Goal: Contribute content: Add original content to the website for others to see

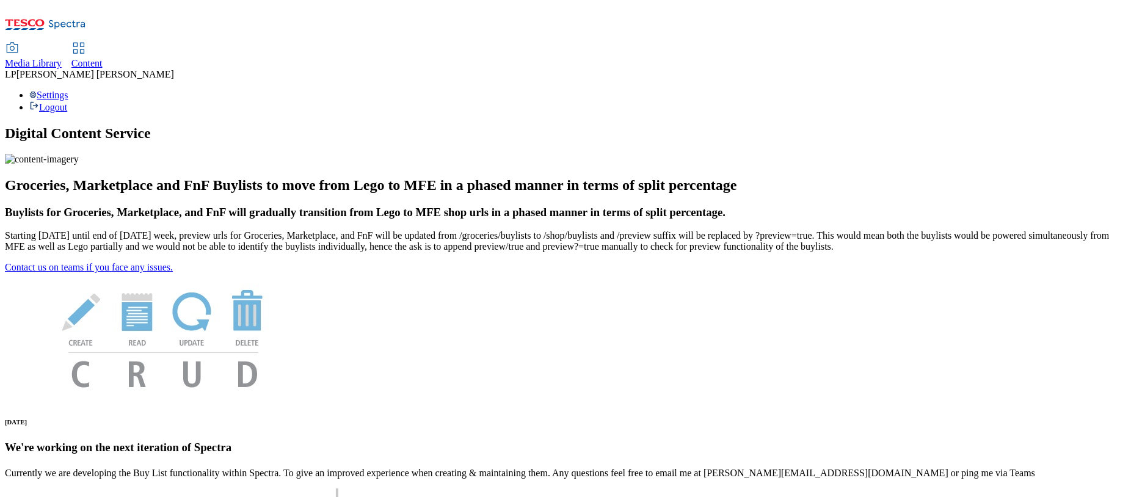
click at [62, 58] on span "Media Library" at bounding box center [33, 63] width 57 height 10
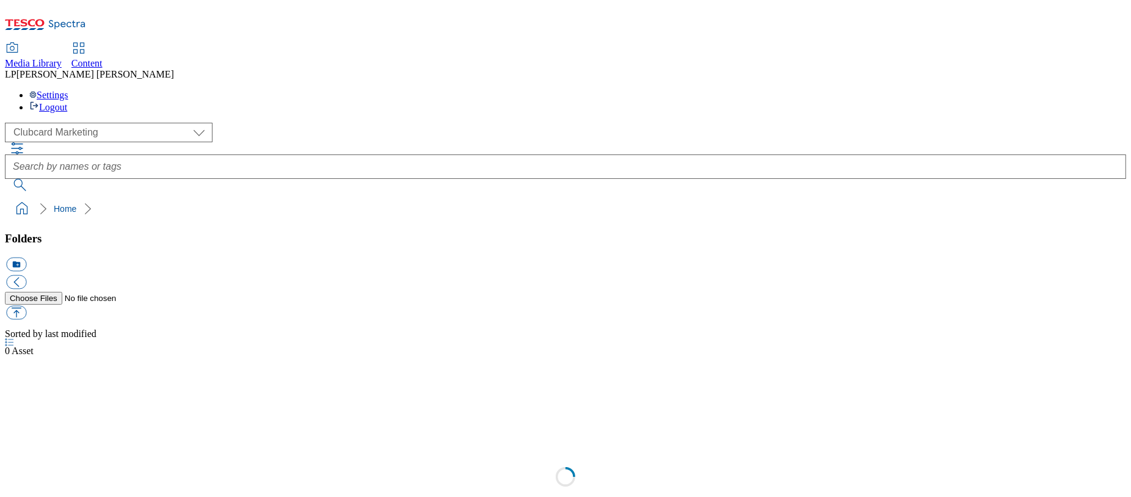
scroll to position [1, 0]
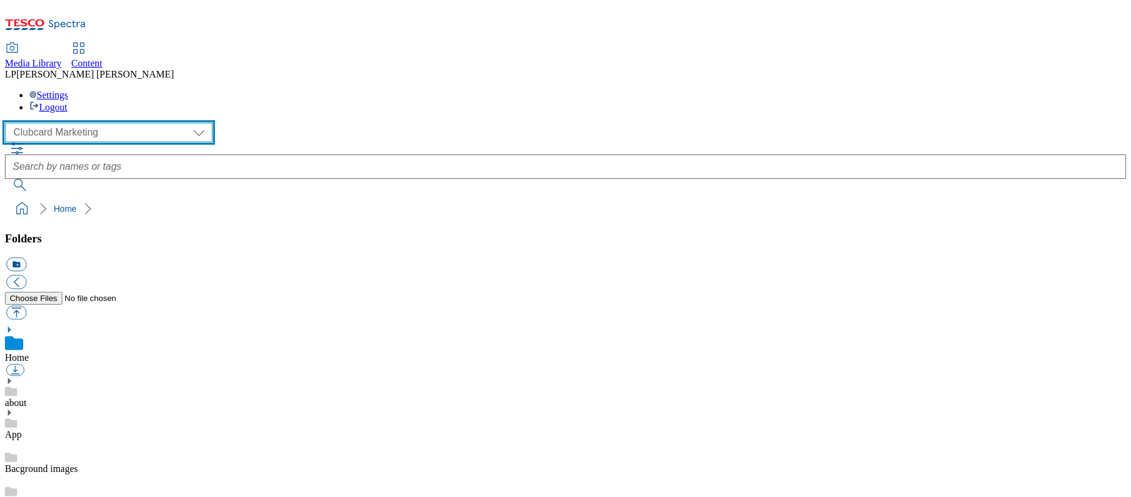
click at [99, 123] on select "Clubcard Marketing Demo Dotcom [GEOGRAPHIC_DATA] Emails GHS Marketing UK GHS Pr…" at bounding box center [109, 133] width 208 height 20
select select "flare-ghs-mktg"
click at [8, 123] on select "Clubcard Marketing Demo Dotcom [GEOGRAPHIC_DATA] Emails GHS Marketing UK GHS Pr…" at bounding box center [109, 133] width 208 height 20
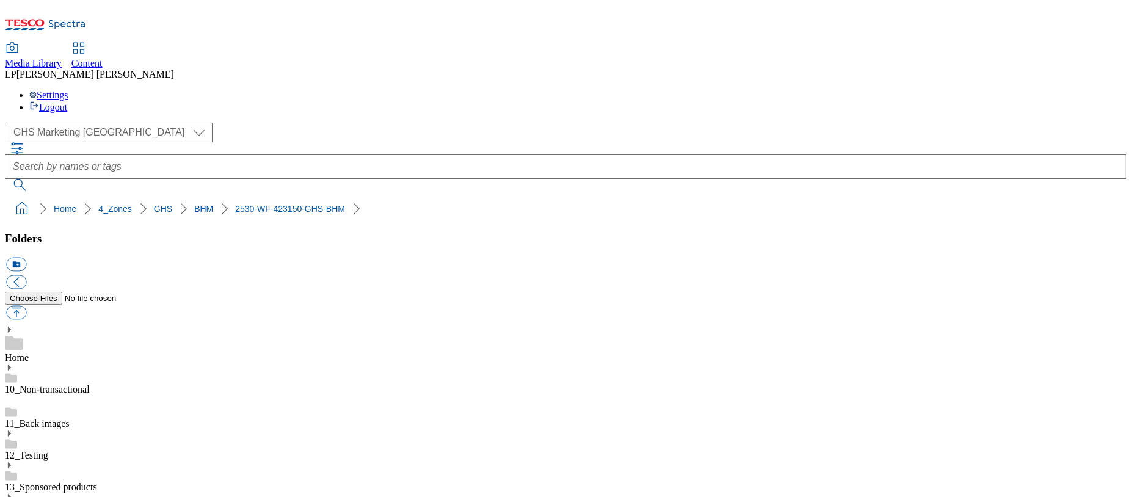
scroll to position [22, 0]
click at [535, 197] on ol "Home 4_Zones GHS BHM 2530-WF-423150-GHS-BHM" at bounding box center [569, 208] width 1114 height 23
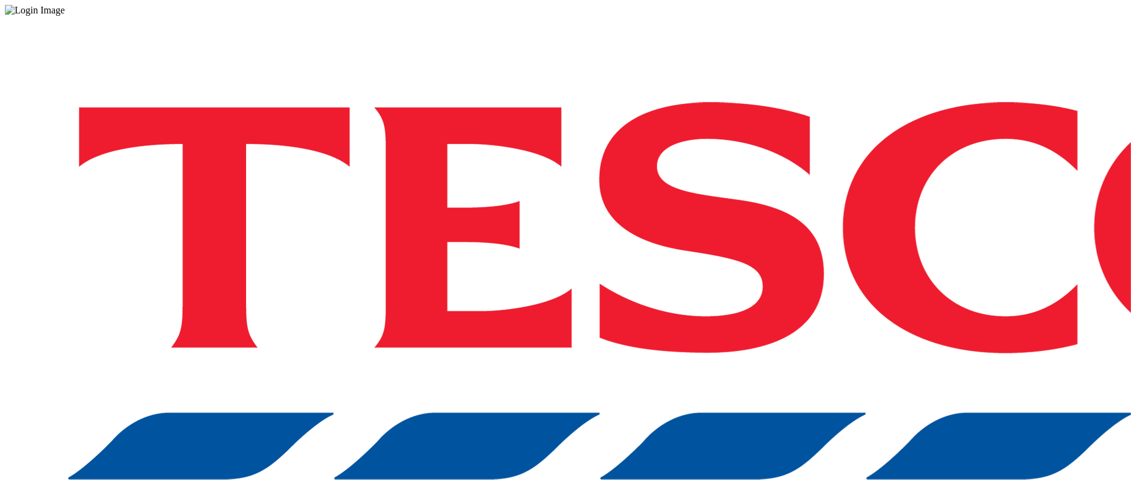
click at [780, 308] on div "Log in to the Spectra’s dashboard using Tesco’s credentials. If you don’t have …" at bounding box center [565, 319] width 1121 height 607
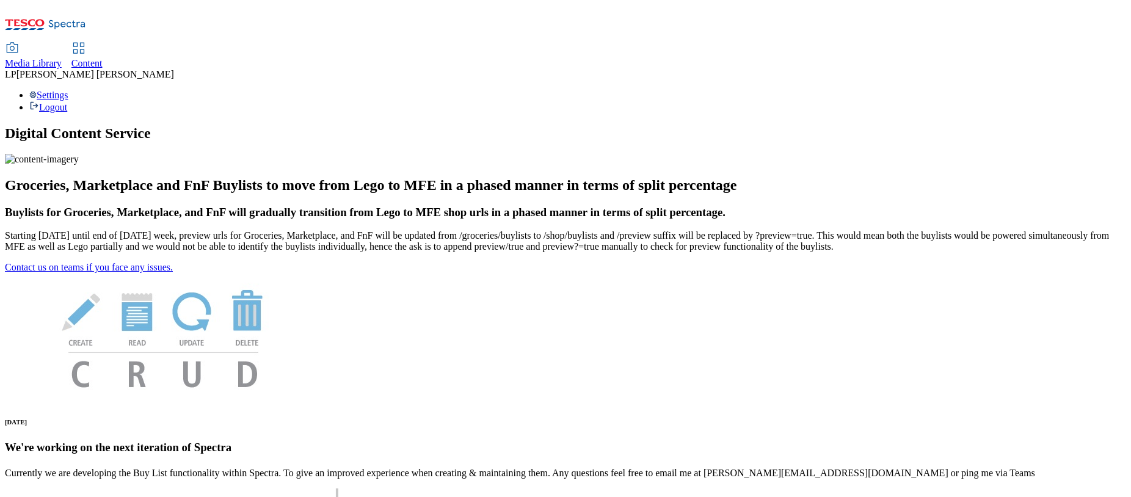
click at [103, 58] on span "Content" at bounding box center [86, 63] width 31 height 10
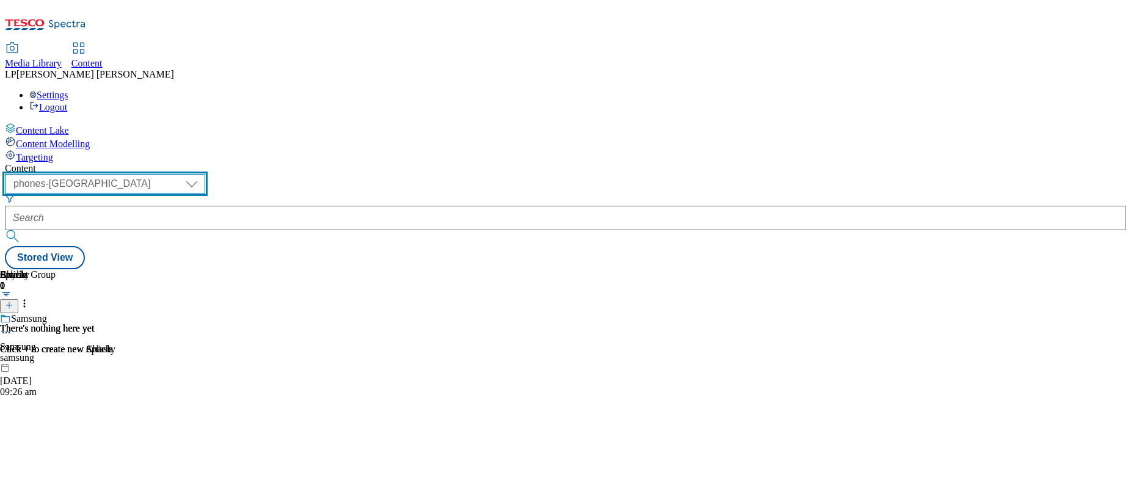
click at [205, 174] on select "dotcom-cz dotcom-hu dotcom-sk fnf-uk ghs-roi ghs-uk group-comms ighs-cz ighs-hu…" at bounding box center [105, 184] width 200 height 20
select select "ghs-uk"
click at [159, 174] on select "dotcom-cz dotcom-hu dotcom-sk fnf-uk ghs-roi ghs-uk group-comms ighs-cz ighs-hu…" at bounding box center [105, 184] width 200 height 20
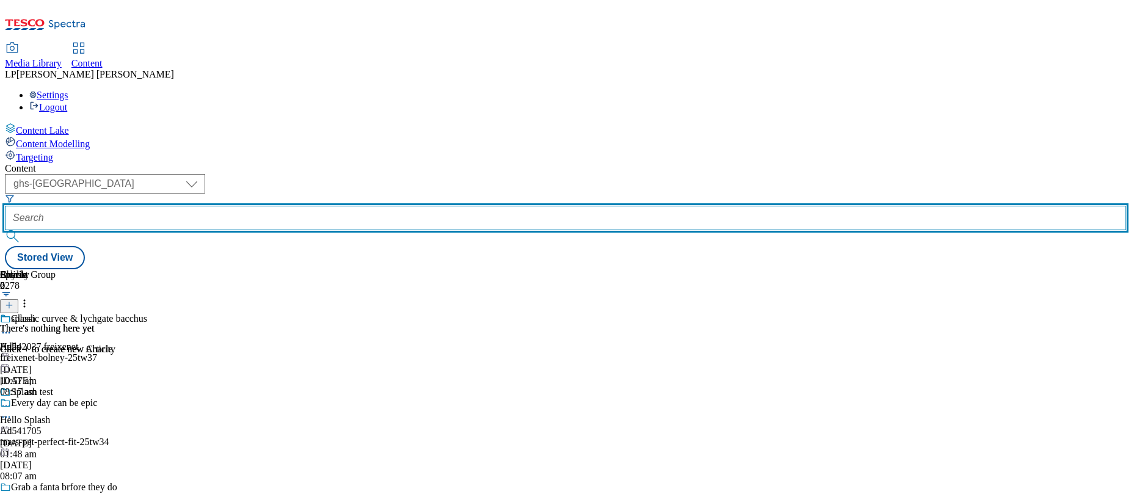
click at [356, 206] on input "text" at bounding box center [565, 218] width 1121 height 24
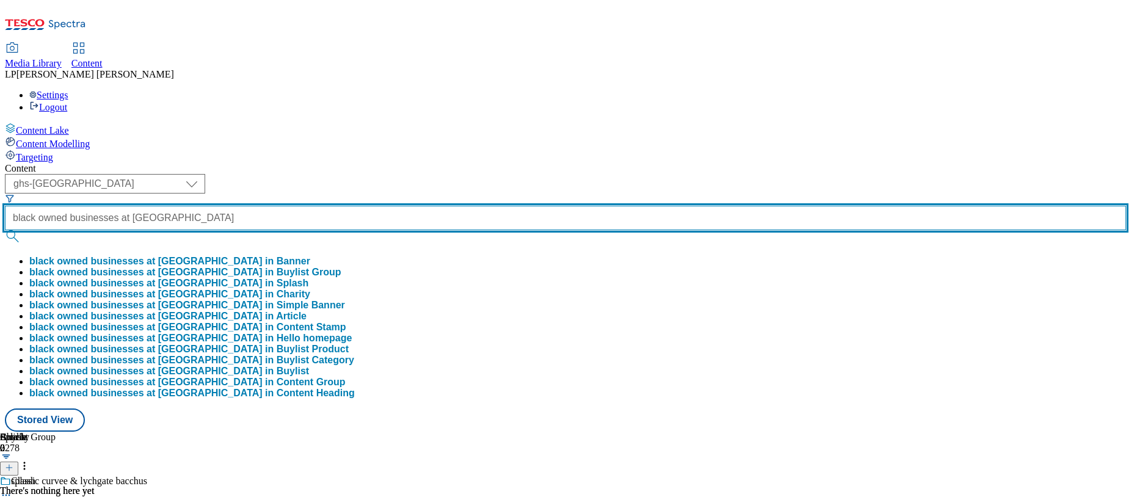
scroll to position [0, 28]
type input "black owned businesses at tesco"
click at [5, 230] on button "submit" at bounding box center [13, 236] width 17 height 12
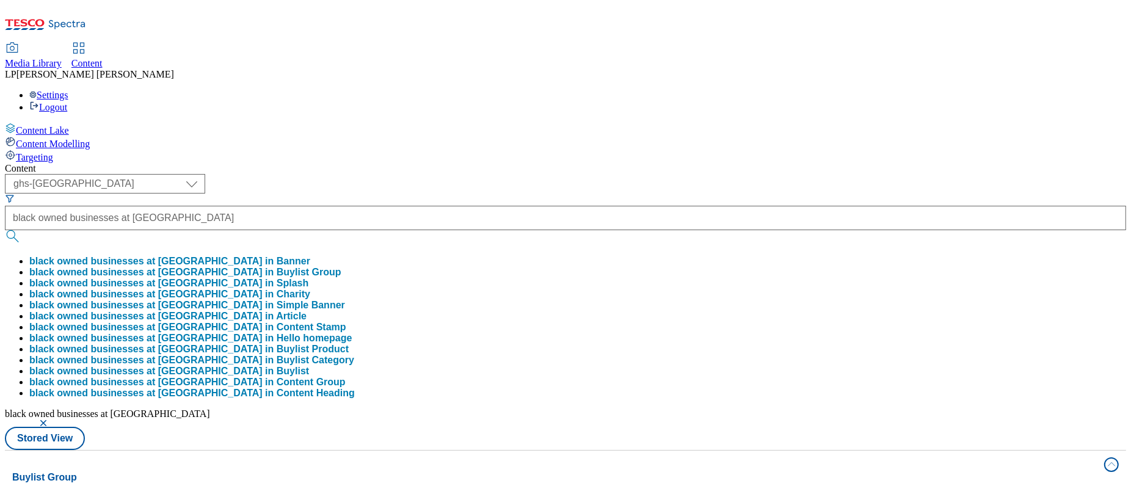
click at [490, 163] on div "Content" at bounding box center [565, 168] width 1121 height 11
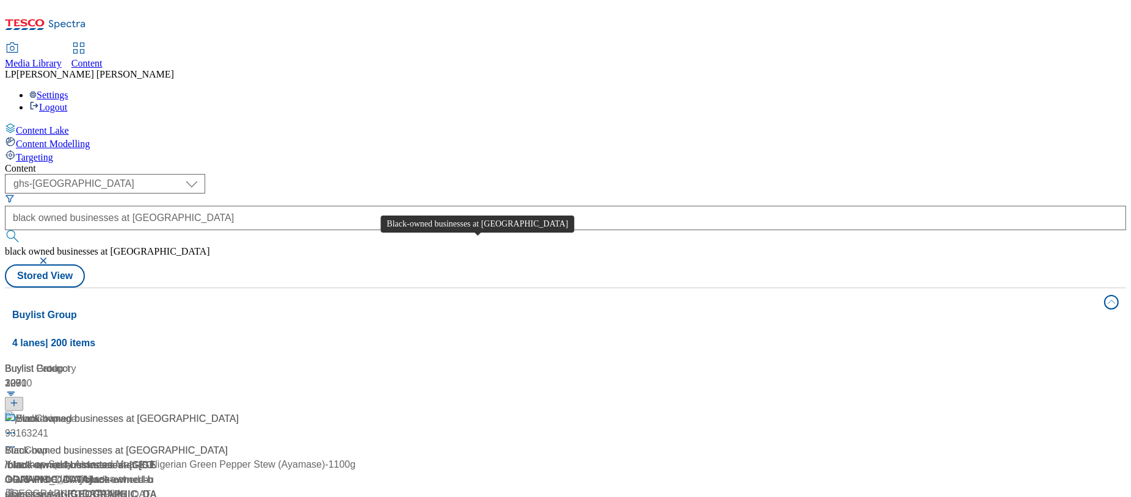
click at [239, 412] on span "Black-owned businesses at Tesco" at bounding box center [127, 419] width 223 height 15
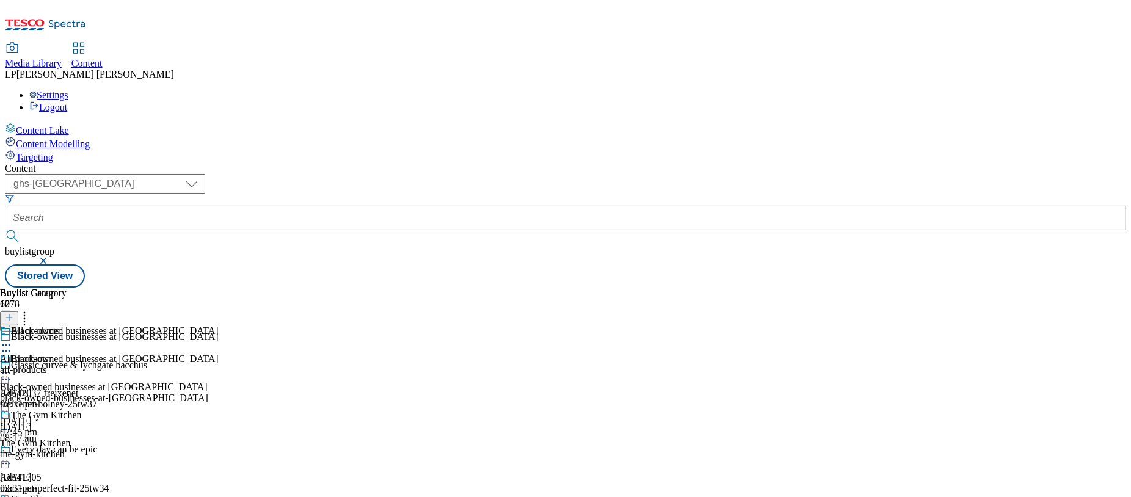
click at [12, 367] on icon at bounding box center [6, 373] width 12 height 12
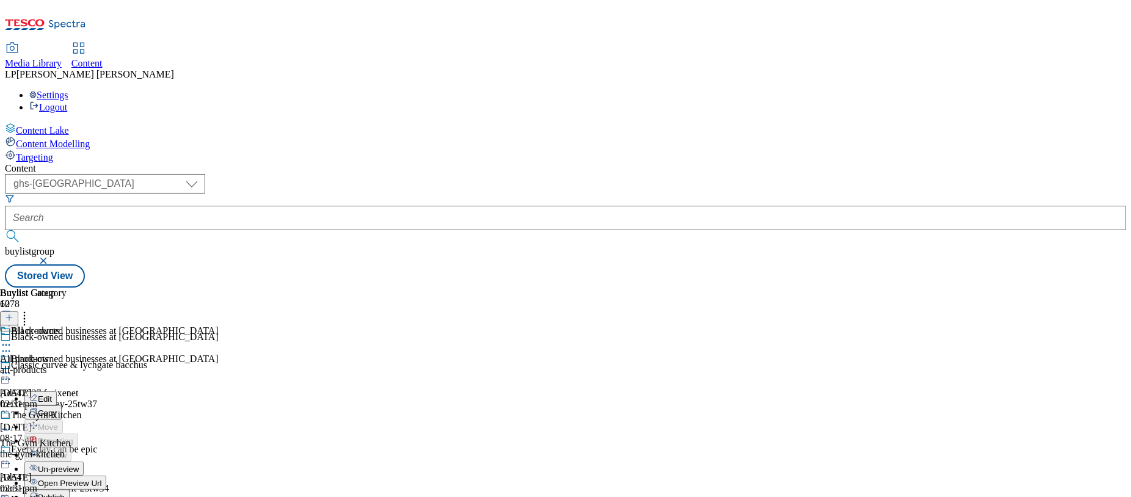
click at [57, 391] on button "Edit" at bounding box center [40, 398] width 32 height 14
select select "evergreen"
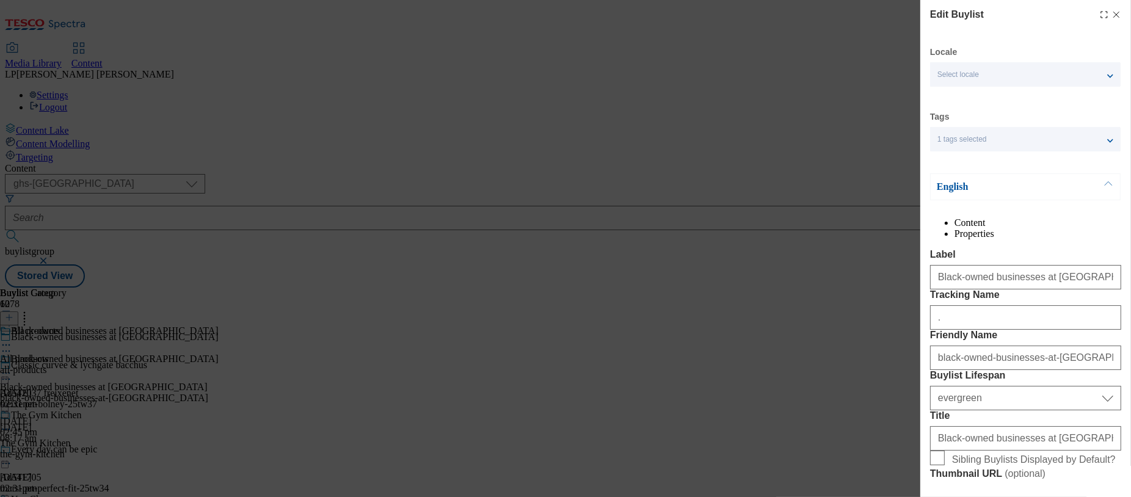
select select "Banner"
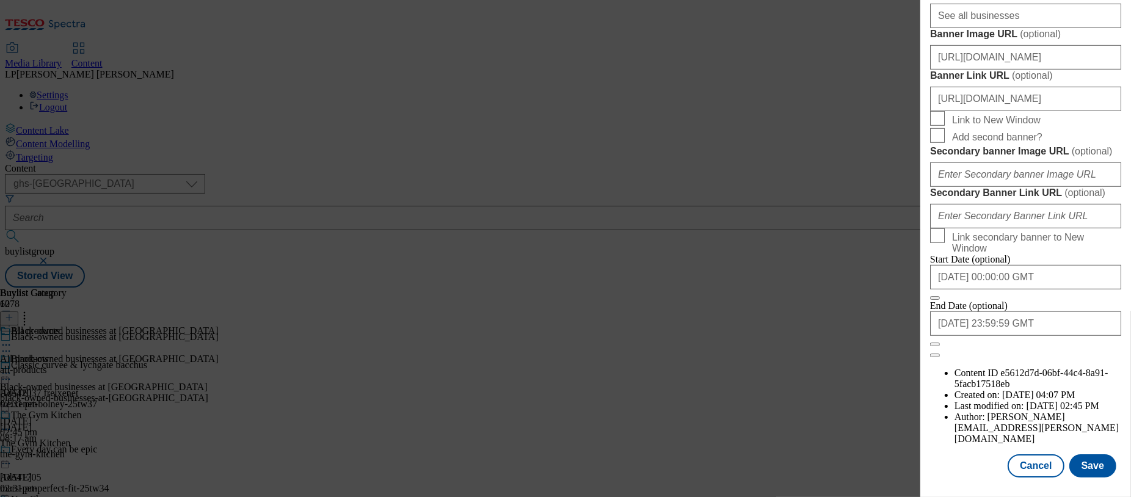
scroll to position [1047, 0]
click at [1006, 111] on input "https://digitalcontent.api.tesco.com/v2/media/ghs-mktg/dad4653a-b65c-4cfa-a70a-…" at bounding box center [1025, 99] width 191 height 24
click at [1011, 70] on input "https://digitalcontent.api.tesco.com/v2/media/ghs-mktg/dad4653a-b65c-4cfa-a70a-…" at bounding box center [1025, 57] width 191 height 24
click at [983, 70] on input "https://digitalcontent.api.tesco.com/v2/media/ghs-mktg/dad4653a-b65c-4cfa-a70a-…" at bounding box center [1025, 57] width 191 height 24
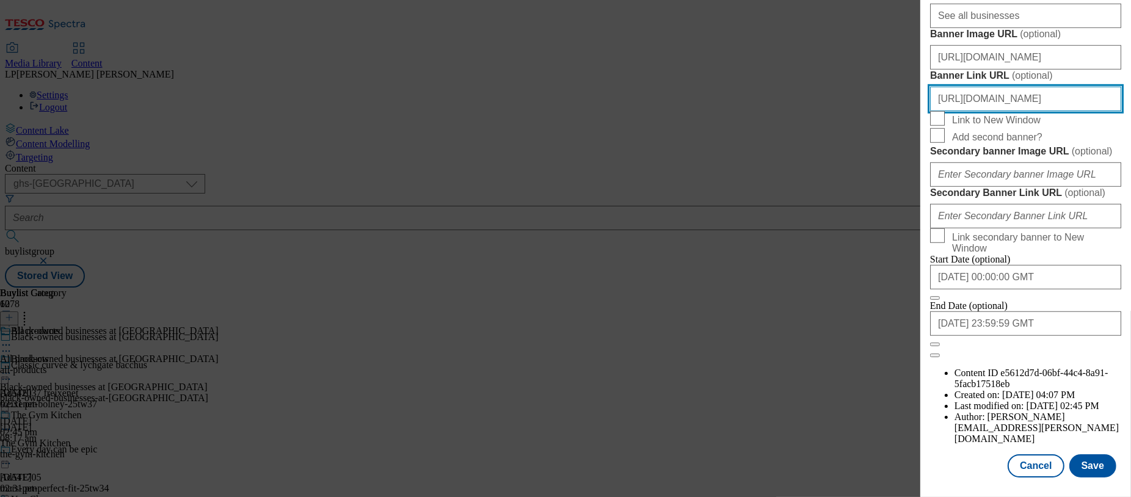
click at [979, 111] on input "https://digitalcontent.api.tesco.com/v2/media/ghs-mktg/dad4653a-b65c-4cfa-a70a-…" at bounding box center [1025, 99] width 191 height 24
click at [1000, 111] on input "https://digitalcontent.api.tesco.com/v2/media/ghs-mktg/dad4653a-b65c-4cfa-a70a-…" at bounding box center [1025, 99] width 191 height 24
click at [1001, 111] on input "https://digitalcontent.api.tesco.com/v2/media/ghs-mktg/dad4653a-b65c-4cfa-a70a-…" at bounding box center [1025, 99] width 191 height 24
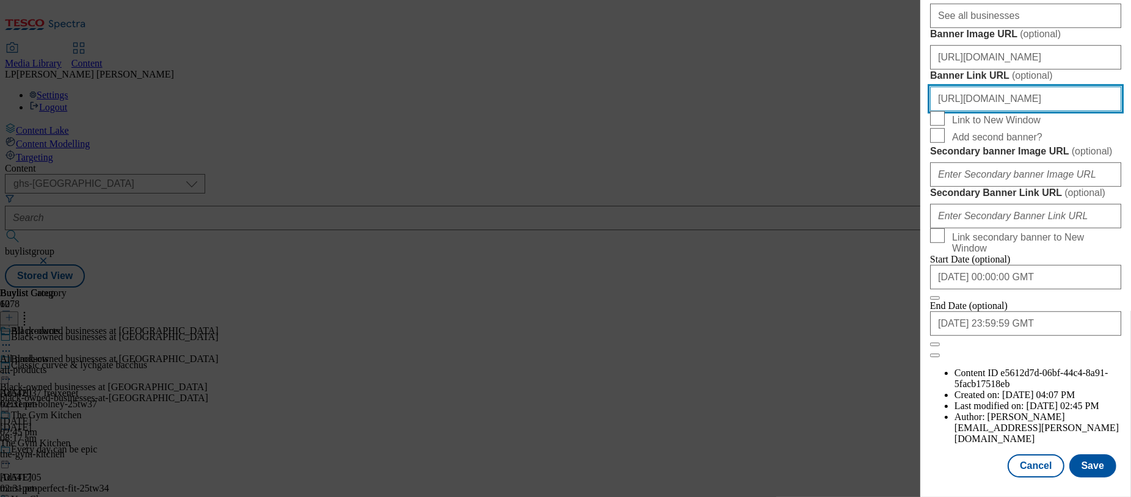
scroll to position [1160, 0]
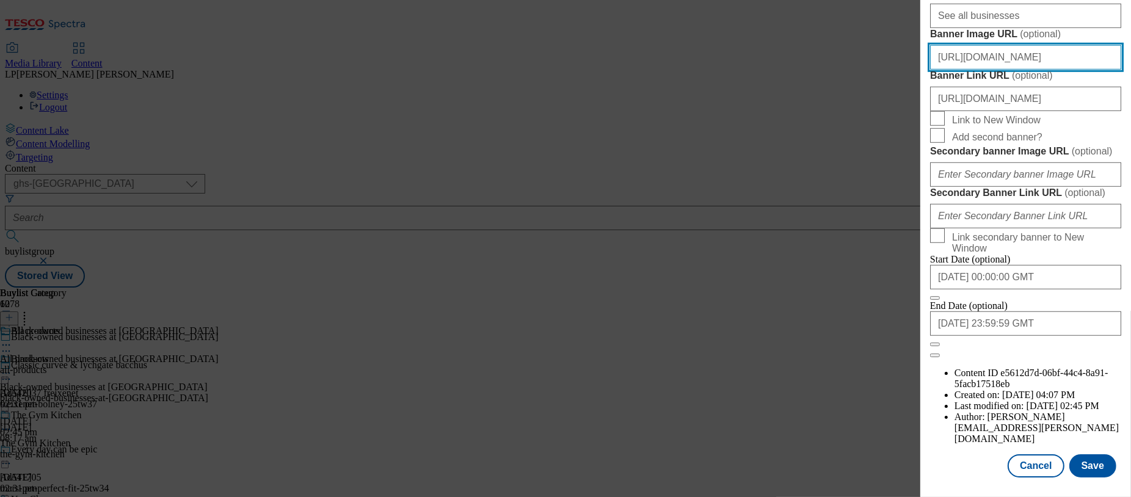
click at [982, 70] on input "https://digitalcontent.api.tesco.com/v2/media/ghs-mktg/dad4653a-b65c-4cfa-a70a-…" at bounding box center [1025, 57] width 191 height 24
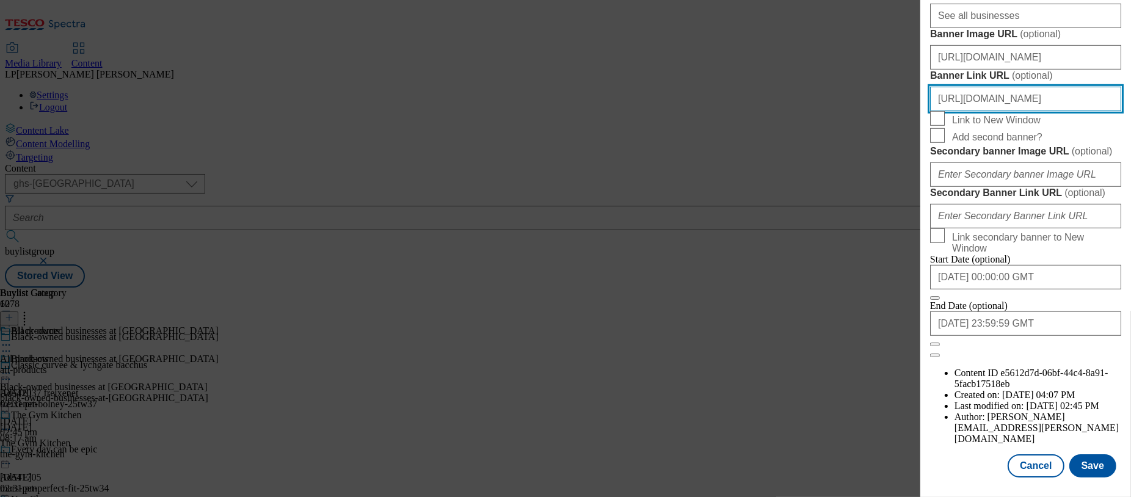
click at [1006, 111] on input "https://digitalcontent.api.tesco.com/v2/media/ghs-mktg/dad4653a-b65c-4cfa-a70a-…" at bounding box center [1025, 99] width 191 height 24
click at [1068, 111] on input "https://digitalcontent.api.tesco.com/v2/media/ghs-mktg/dad4653a-b65c-4cfa-a70a-…" at bounding box center [1025, 99] width 191 height 24
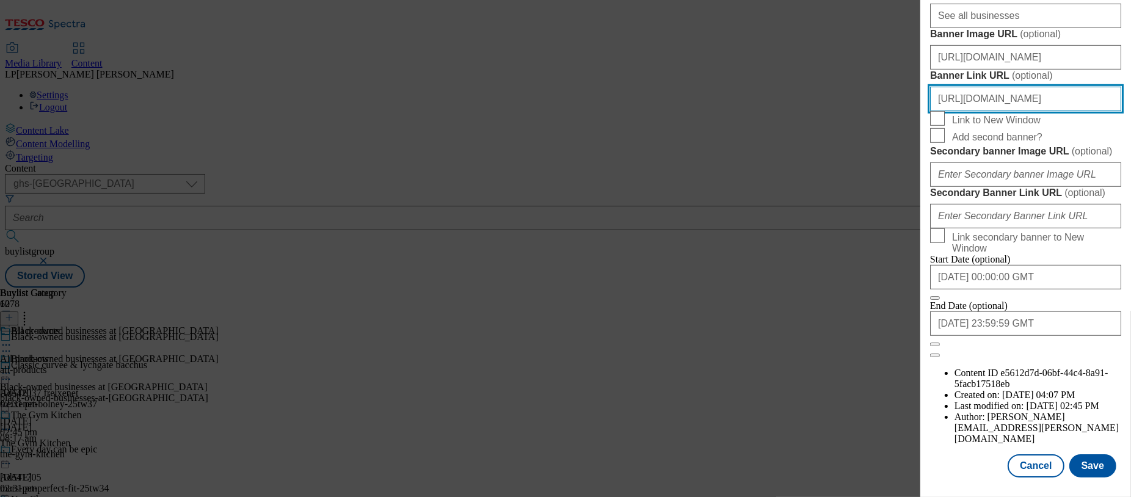
click at [1071, 111] on input "https://digitalcontent.api.tesco.com/v2/media/ghs-mktg/dad4653a-b65c-4cfa-a70a-…" at bounding box center [1025, 99] width 191 height 24
drag, startPoint x: 1005, startPoint y: 253, endPoint x: 1132, endPoint y: 253, distance: 127.0
click at [1130, 253] on html "Icons icon_account icon_add icon_backward_link icon_basket icon_benefits icon_c…" at bounding box center [565, 146] width 1131 height 292
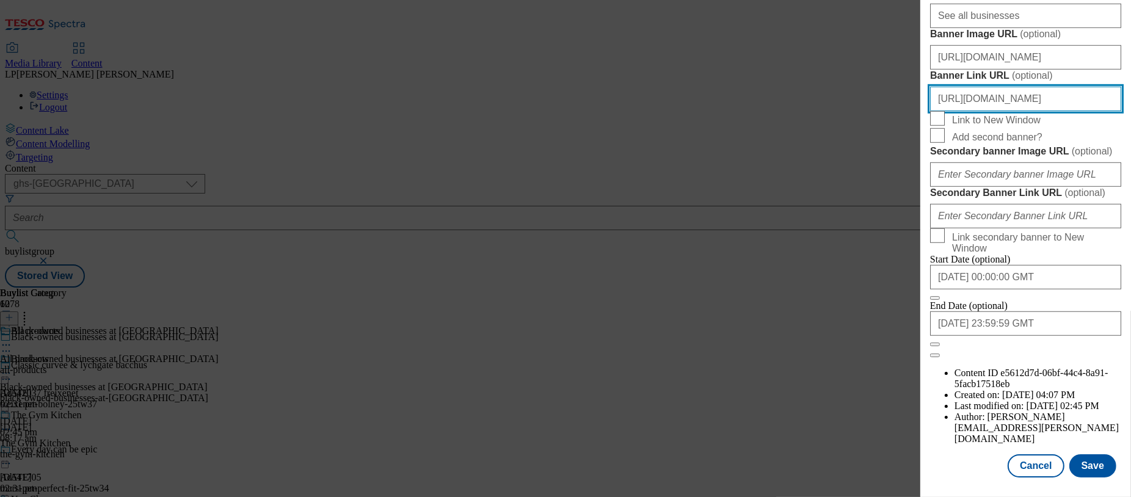
click at [1061, 111] on input "https://digitalcontent.api.tesco.com/v2/media/ghs-mktg/dad4653a-b65c-4cfa-a70a-…" at bounding box center [1025, 99] width 191 height 24
paste input "www.tesco.com/groceries/en-GB/zone/black-history-month/"
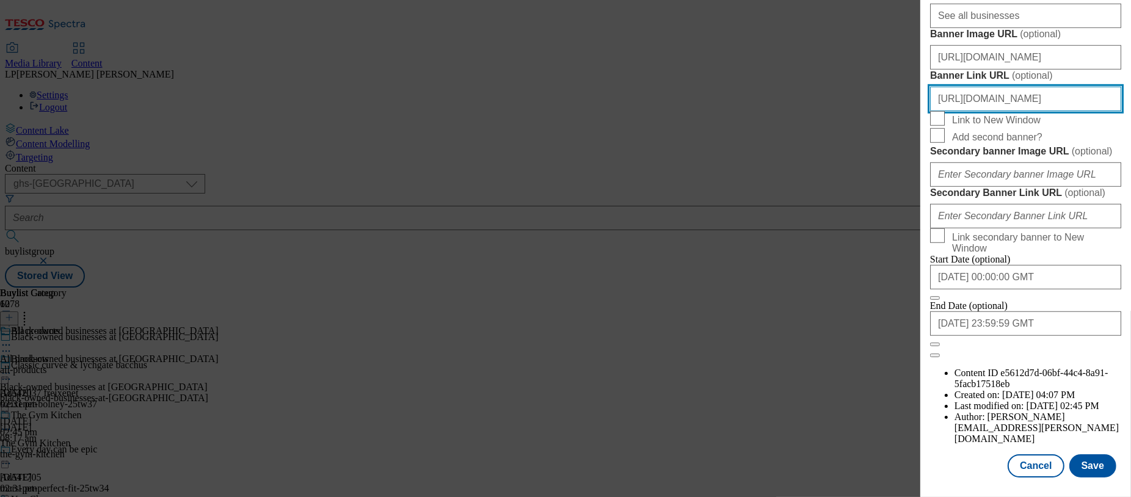
scroll to position [0, 69]
click at [1088, 111] on input "https://www.tesco.com/groceries/en-GB/zone/black-history-month/" at bounding box center [1025, 99] width 191 height 24
click at [1108, 111] on input "https://www.tesco.com/groceries/en-GB/zone/black-history-month/" at bounding box center [1025, 99] width 191 height 24
click at [1046, 111] on input "https://www.tesco.com/groceries/en-GB/zone/black-history-month/" at bounding box center [1025, 99] width 191 height 24
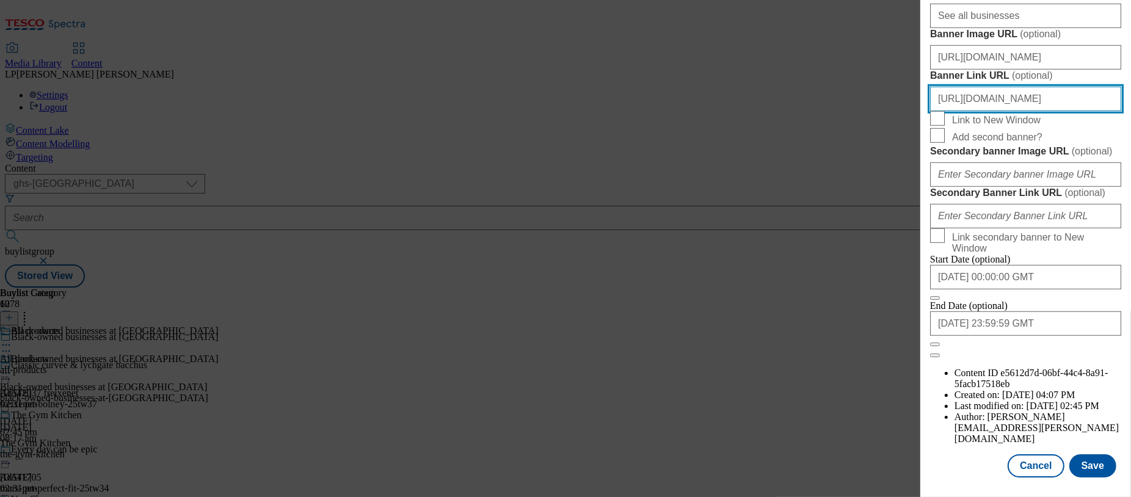
click at [1046, 111] on input "https://www.tesco.com/groceries/en-GB/zone/black-history-month/" at bounding box center [1025, 99] width 191 height 24
type input "https://www.tesco.com/groceries/en-GB/zone/black-history-month/"
click at [1092, 111] on input "https://www.tesco.com/groceries/en-GB/zone/black-history-month/" at bounding box center [1025, 99] width 191 height 24
drag, startPoint x: 1033, startPoint y: 256, endPoint x: 1009, endPoint y: 255, distance: 23.3
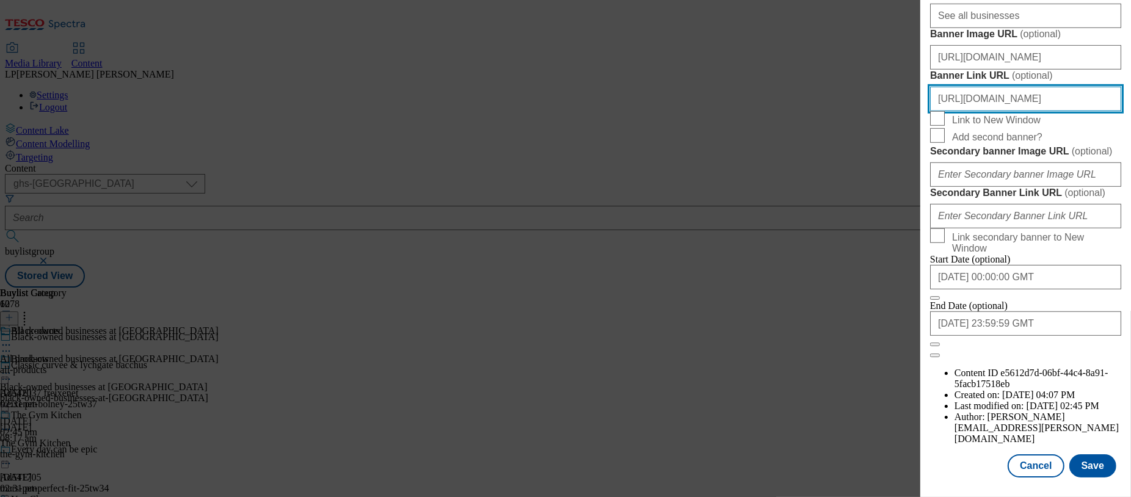
click at [1034, 111] on input "https://www.tesco.com/groceries/en-GB/zone/black-history-month/" at bounding box center [1025, 99] width 191 height 24
drag, startPoint x: 987, startPoint y: 253, endPoint x: 1127, endPoint y: 252, distance: 139.2
click at [1127, 252] on div "Edit Buylist Locale Select locale English Welsh Tags 1 tags selected fnf market…" at bounding box center [1025, 240] width 211 height 480
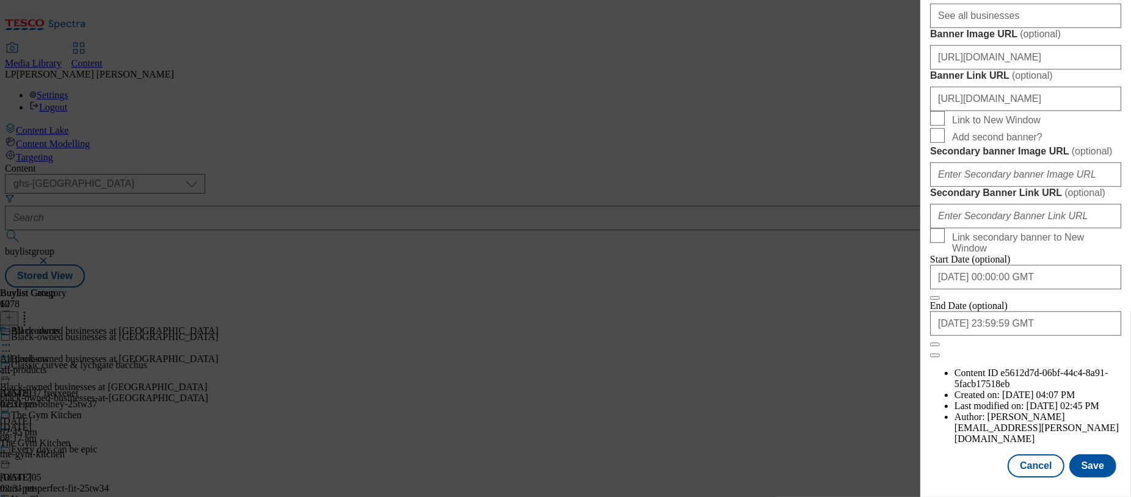
click at [1003, 28] on input "See all businesses" at bounding box center [1025, 16] width 191 height 24
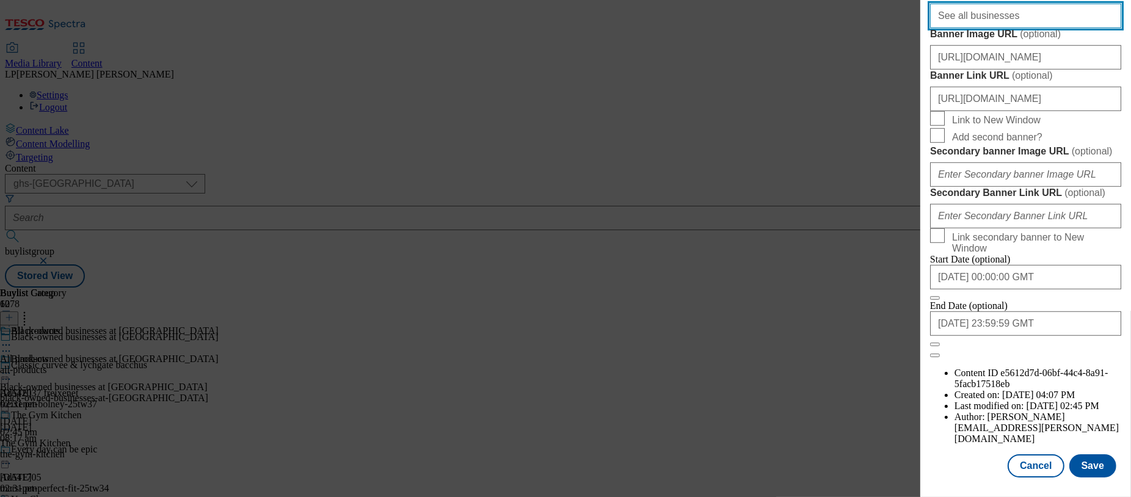
drag, startPoint x: 1015, startPoint y: 176, endPoint x: 848, endPoint y: 176, distance: 166.7
click at [848, 176] on div "Edit Buylist Locale Select locale English Welsh Tags 1 tags selected fnf market…" at bounding box center [565, 248] width 1131 height 497
click at [1079, 454] on button "Save" at bounding box center [1092, 465] width 47 height 23
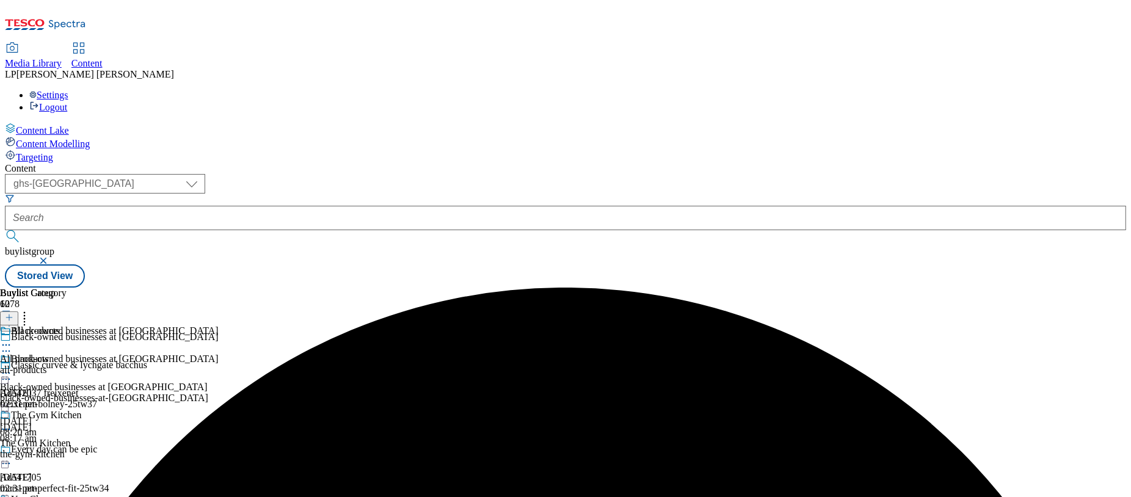
click at [12, 367] on icon at bounding box center [6, 373] width 12 height 12
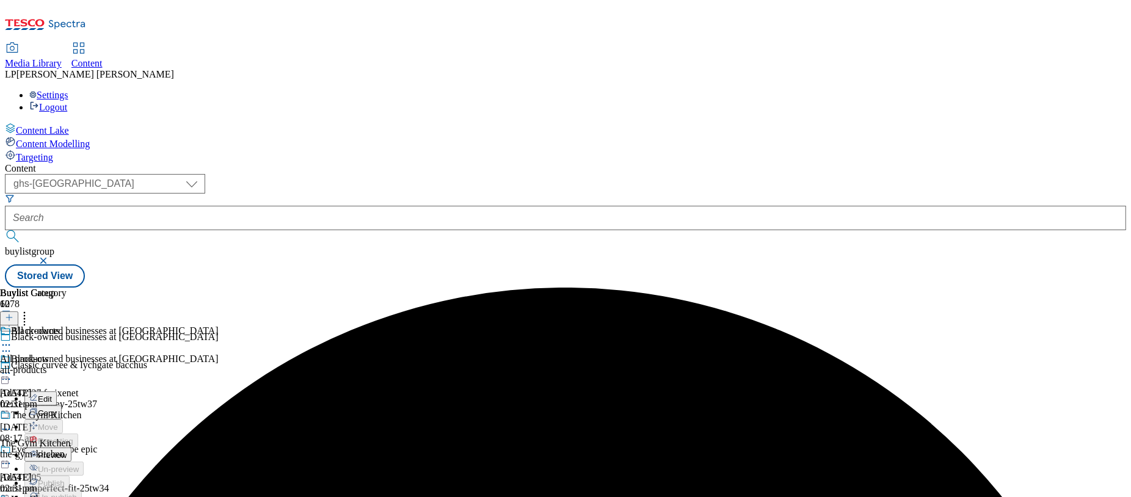
click at [67, 451] on span "Preview" at bounding box center [52, 455] width 29 height 9
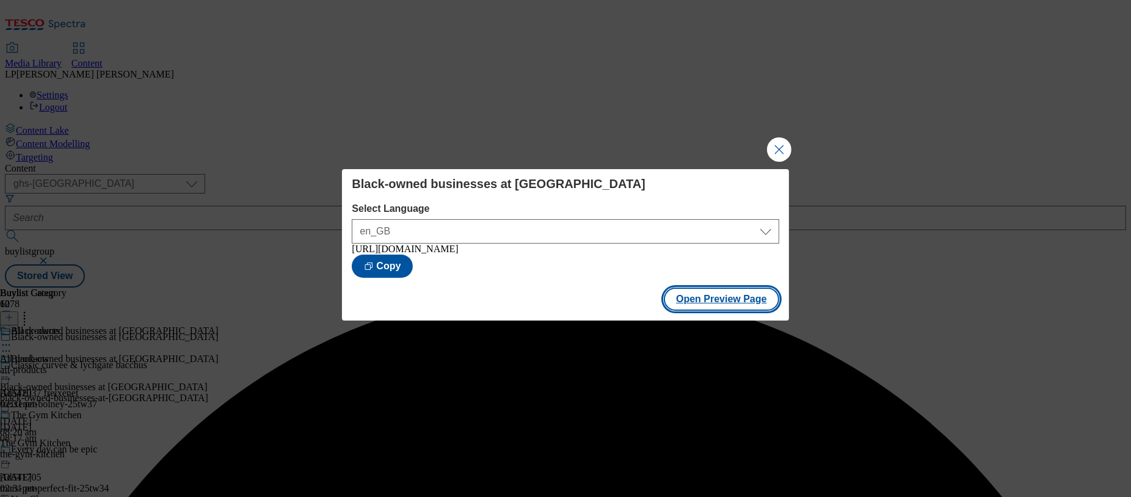
click at [697, 304] on button "Open Preview Page" at bounding box center [721, 299] width 115 height 23
click at [775, 156] on button "Close Modal" at bounding box center [779, 149] width 24 height 24
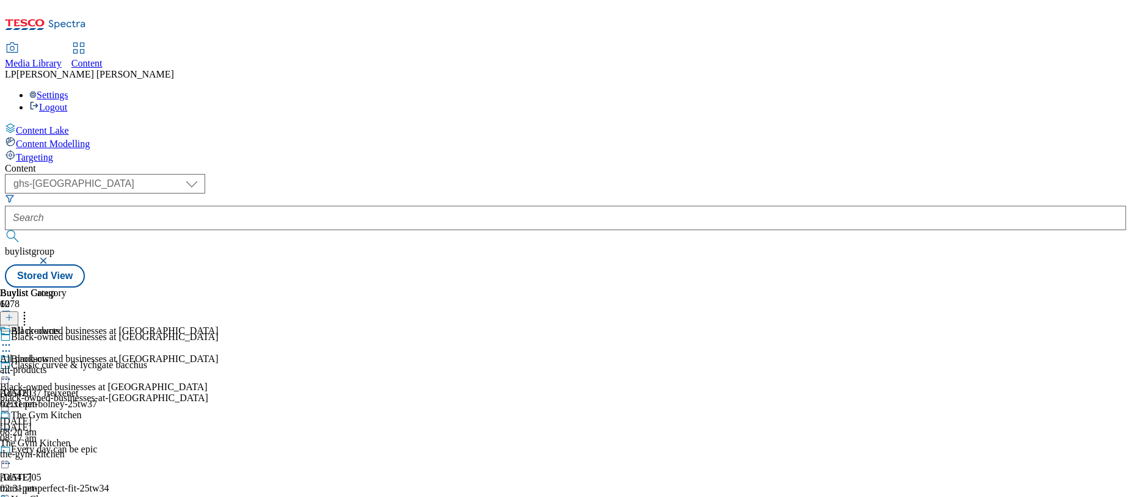
click at [591, 163] on div "Content ( optional ) dotcom-cz dotcom-hu dotcom-sk fnf-uk ghs-roi ghs-uk group-…" at bounding box center [565, 225] width 1121 height 125
